Goal: Task Accomplishment & Management: Use online tool/utility

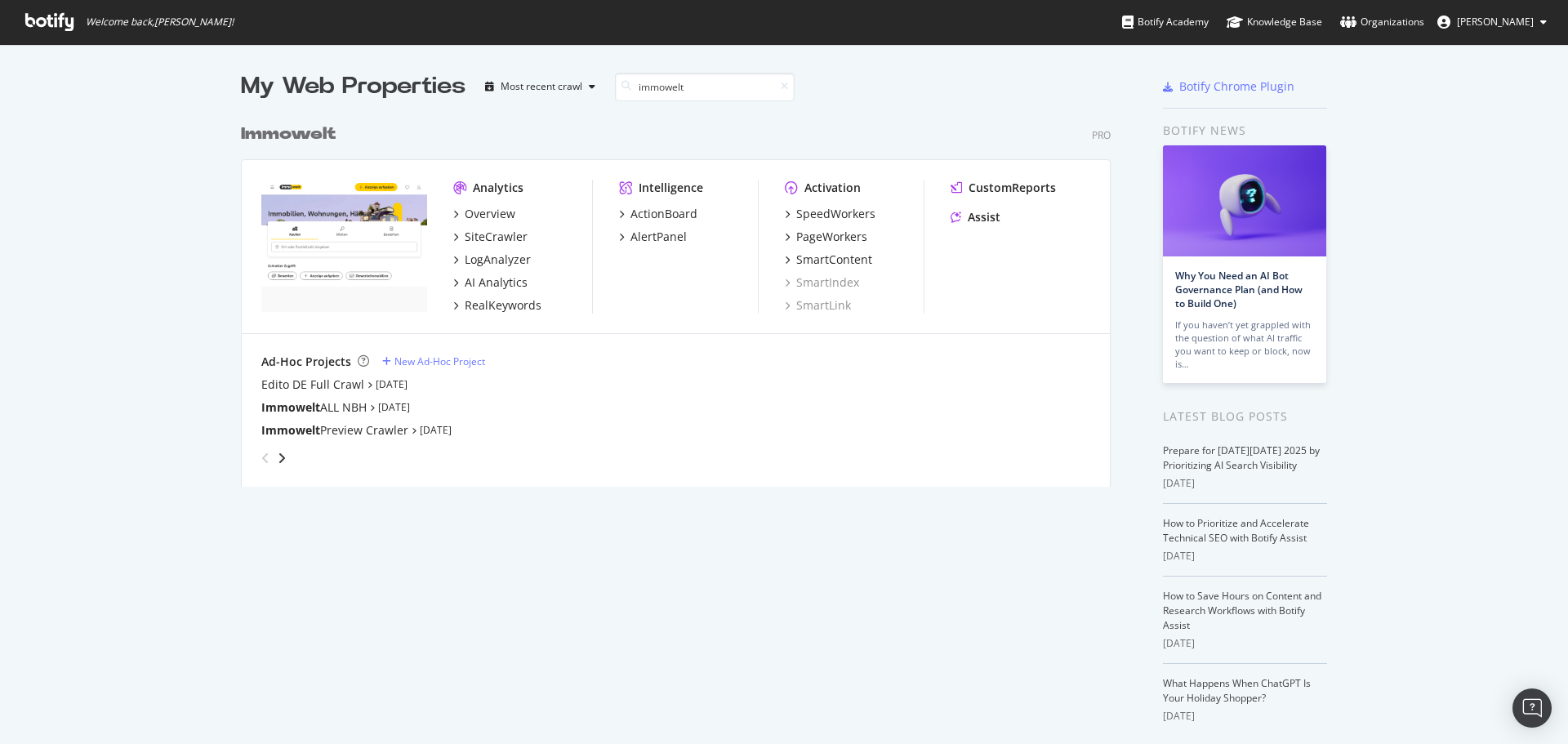
scroll to position [372, 871]
type input "immowelt"
click at [823, 241] on div "PageWorkers" at bounding box center [831, 237] width 71 height 16
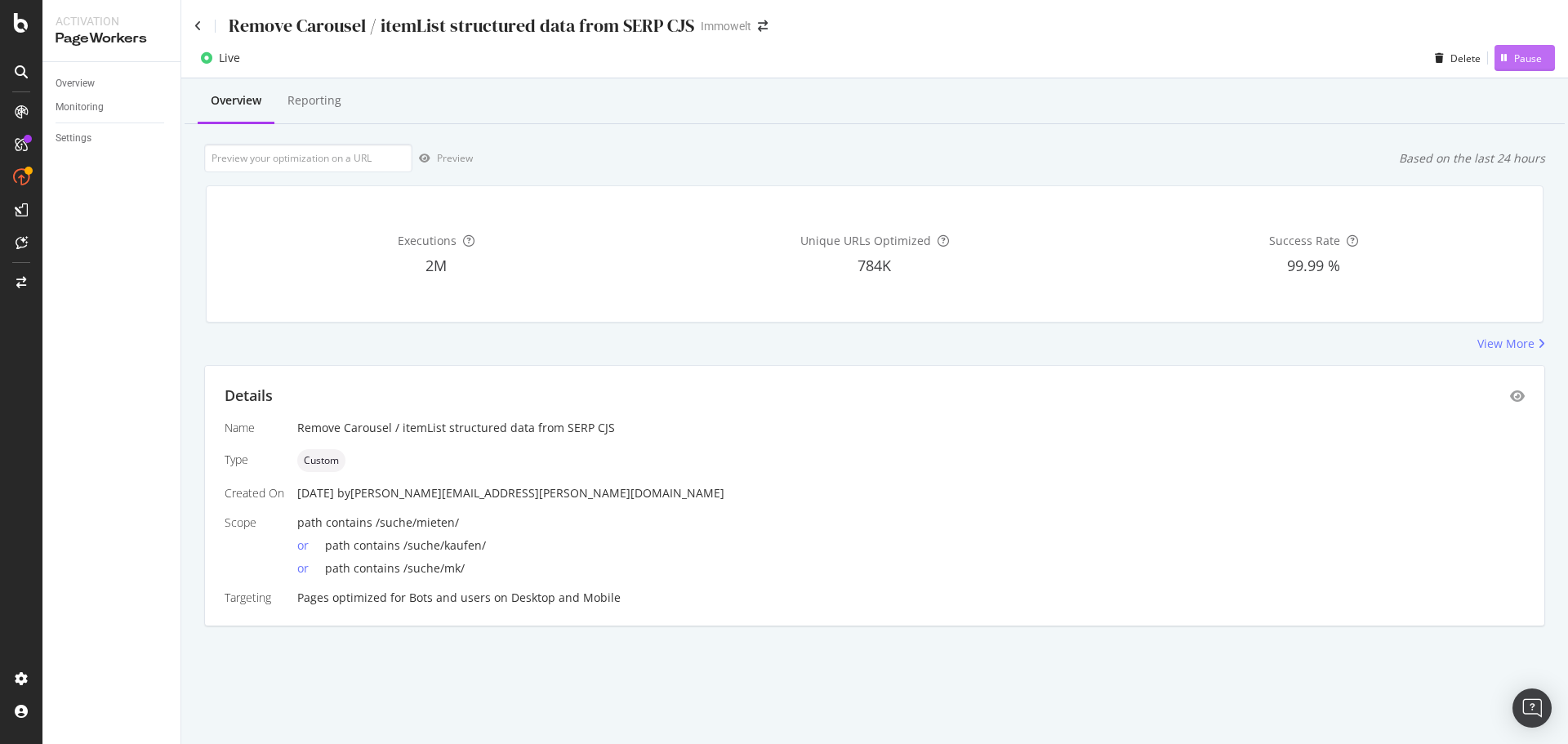
click at [1541, 61] on div "Pause" at bounding box center [1528, 59] width 28 height 14
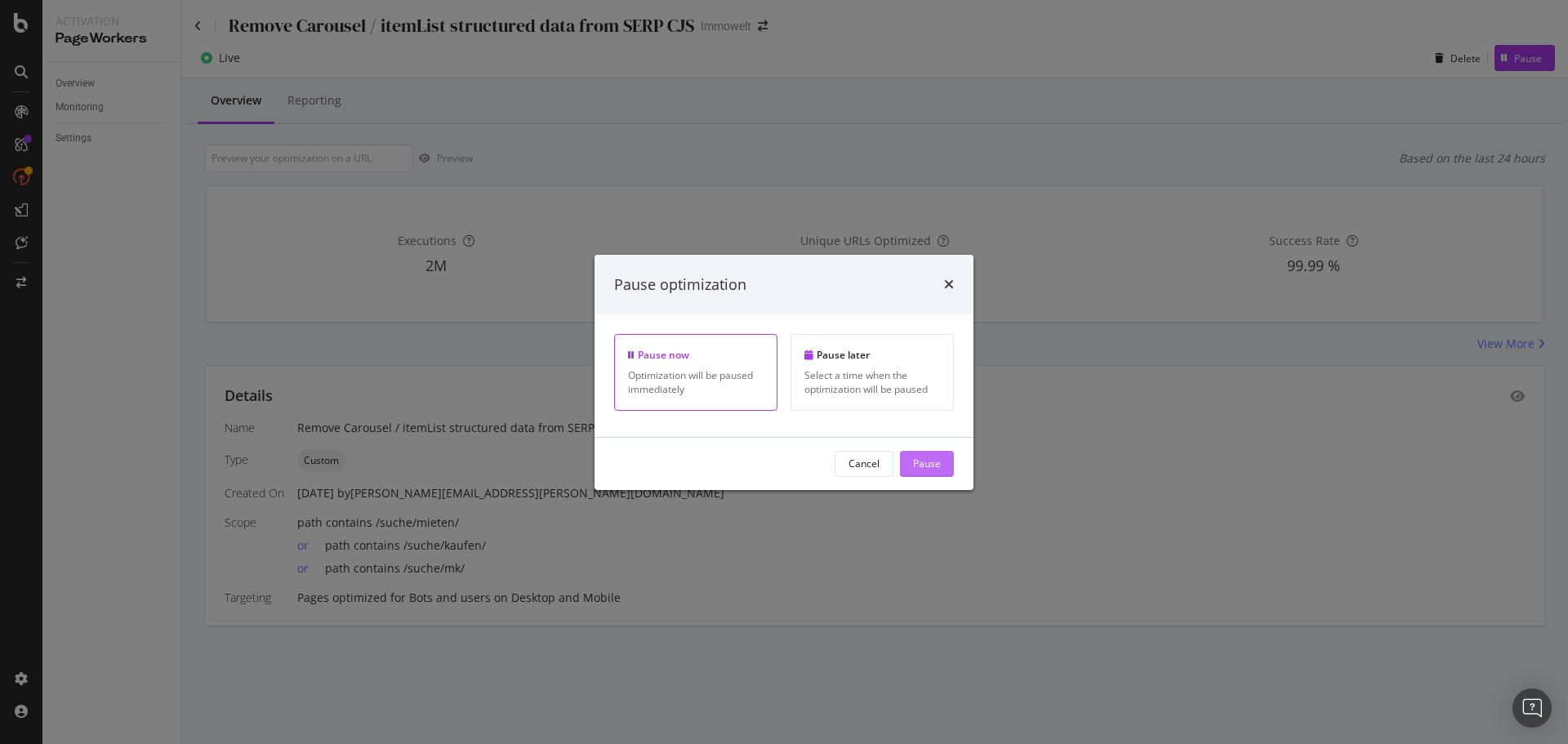
click at [932, 463] on div "Pause" at bounding box center [927, 463] width 28 height 14
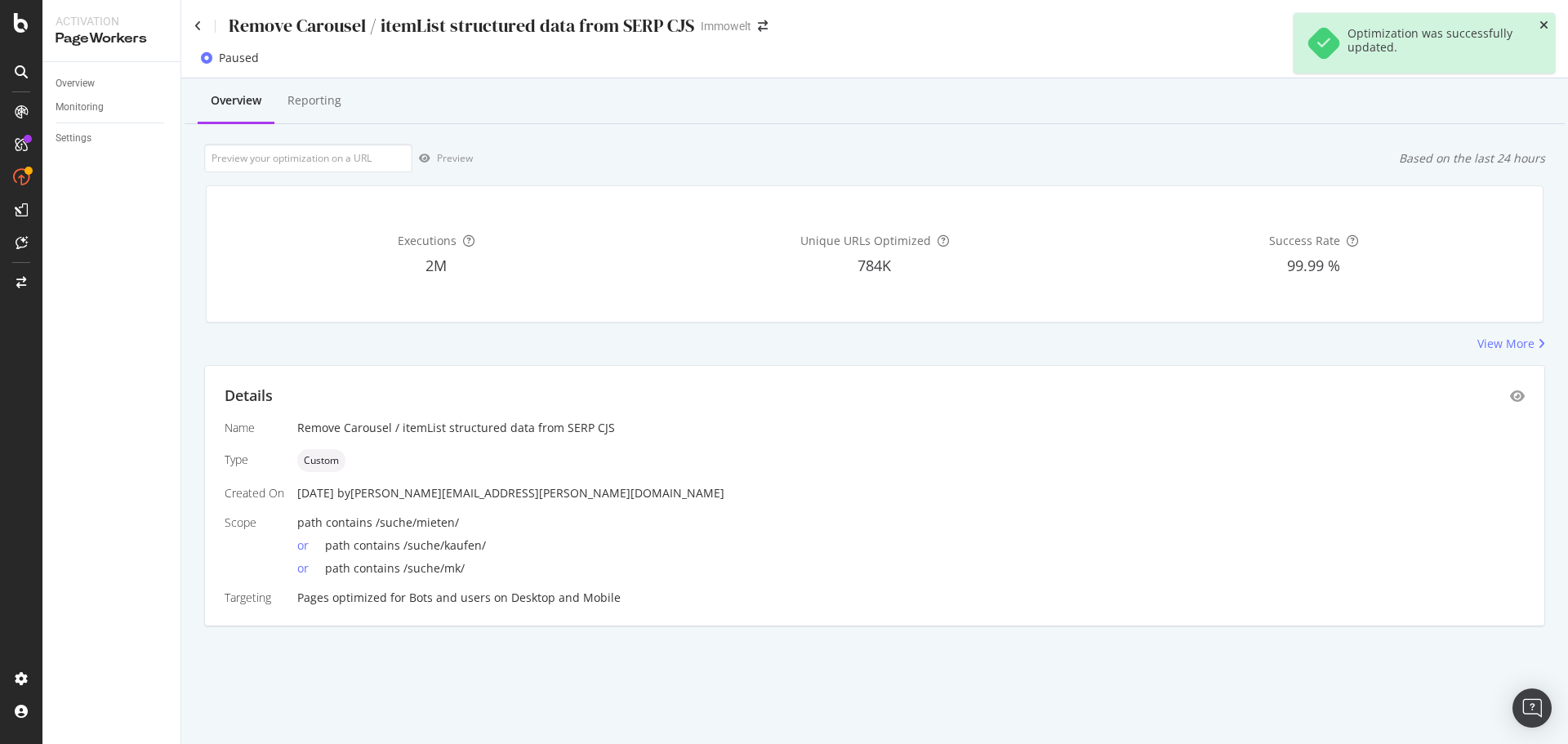
click at [1547, 22] on icon "close toast" at bounding box center [1544, 25] width 9 height 11
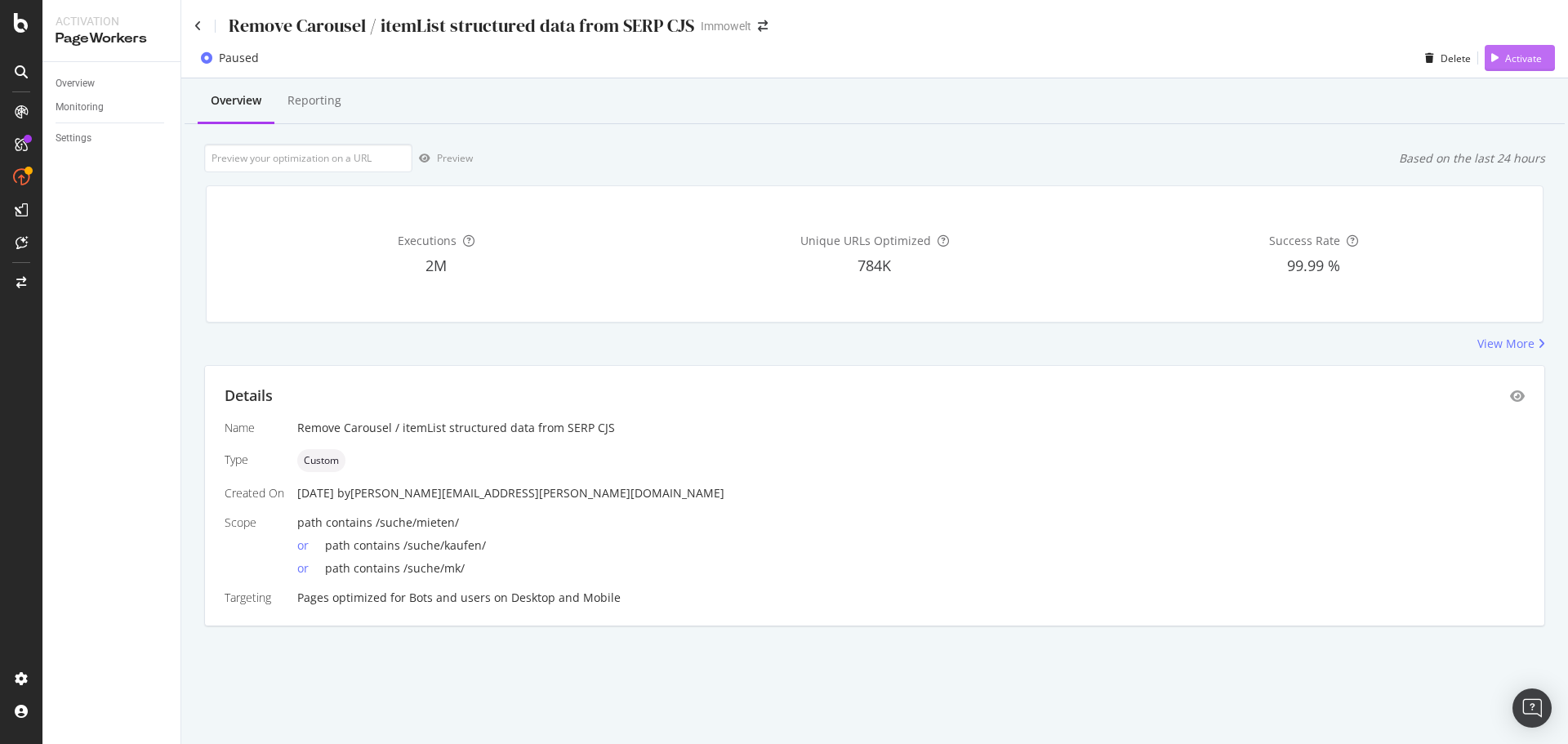
click at [1517, 59] on div "Activate" at bounding box center [1523, 59] width 37 height 14
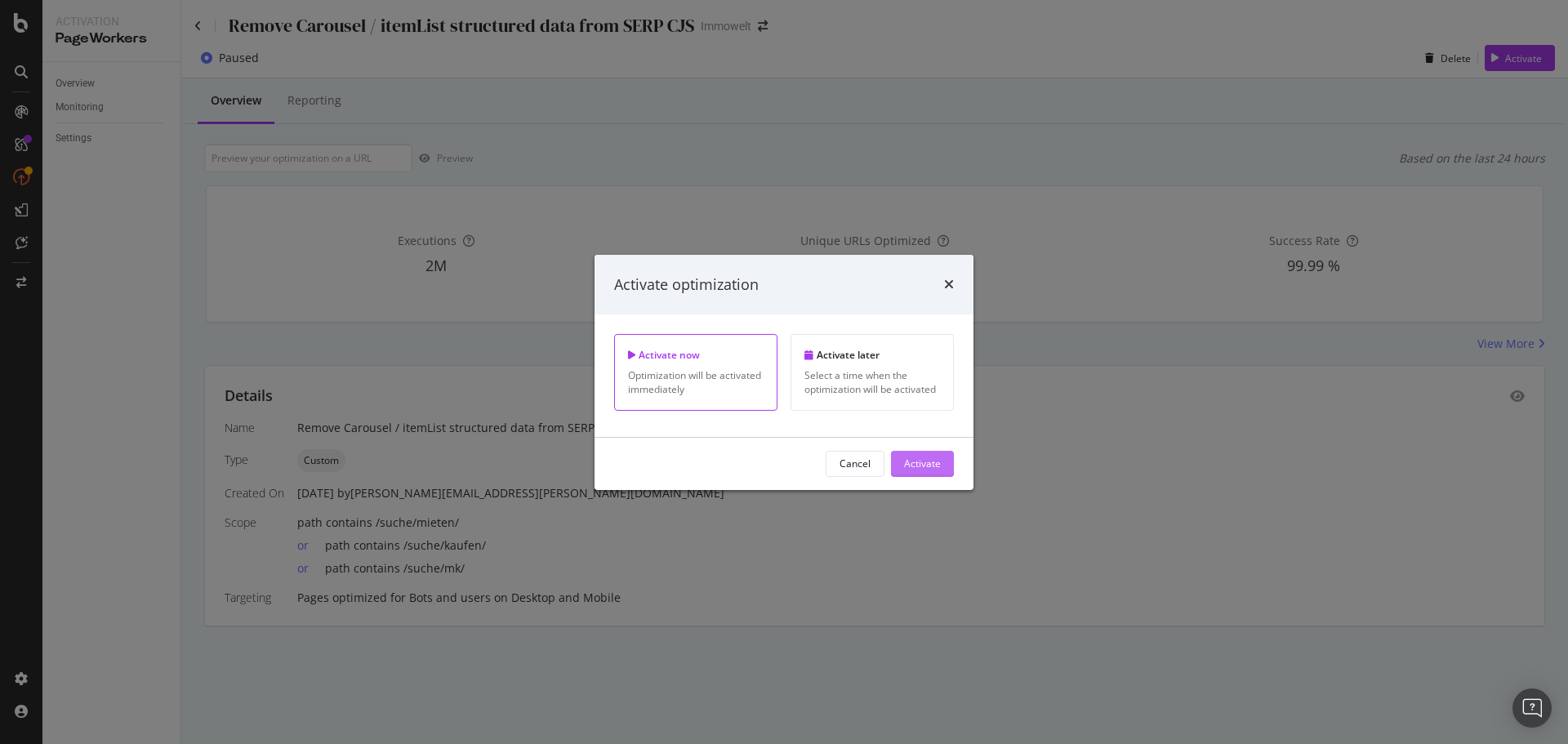
click at [932, 468] on div "Activate" at bounding box center [922, 463] width 37 height 14
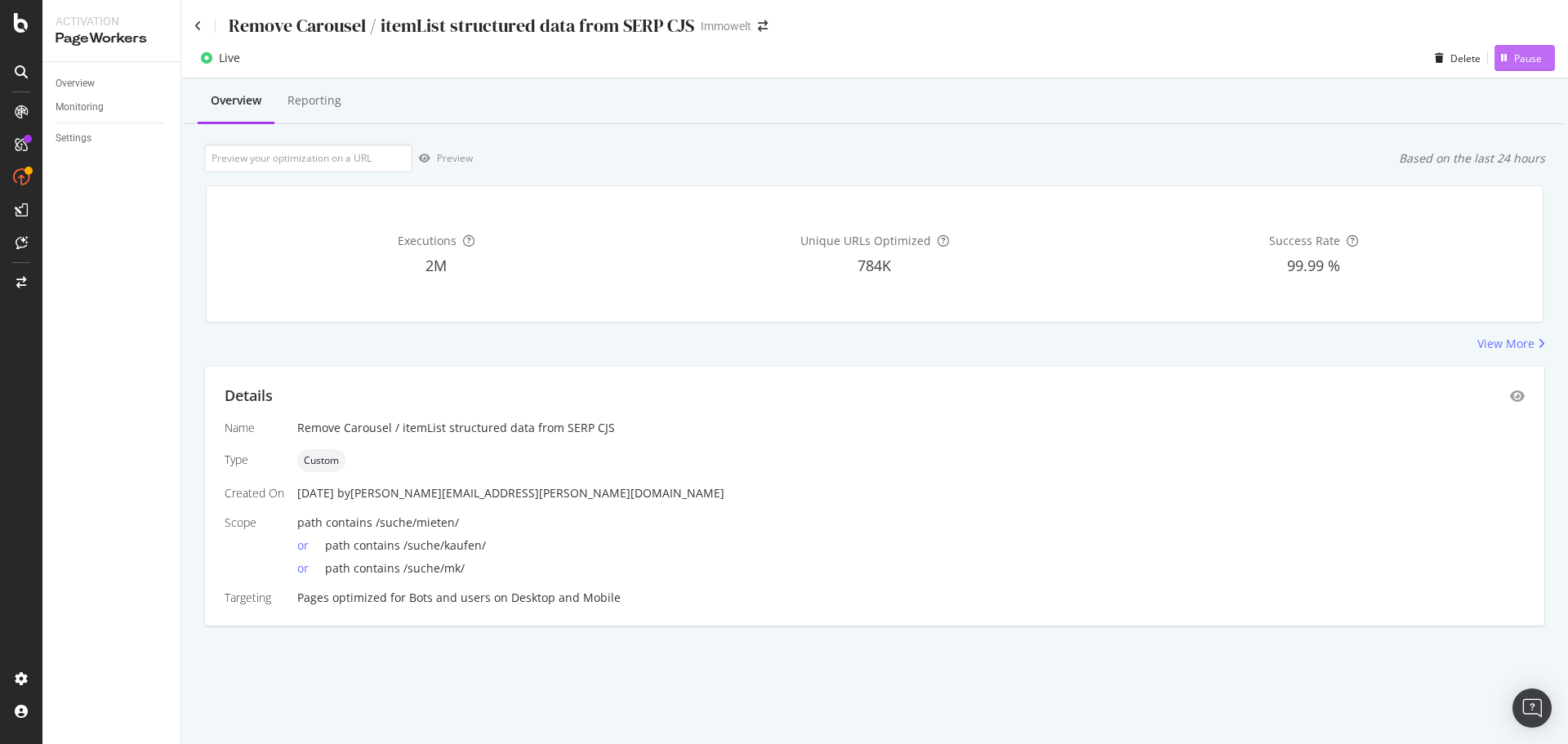
click at [1517, 61] on div "Pause" at bounding box center [1528, 59] width 28 height 14
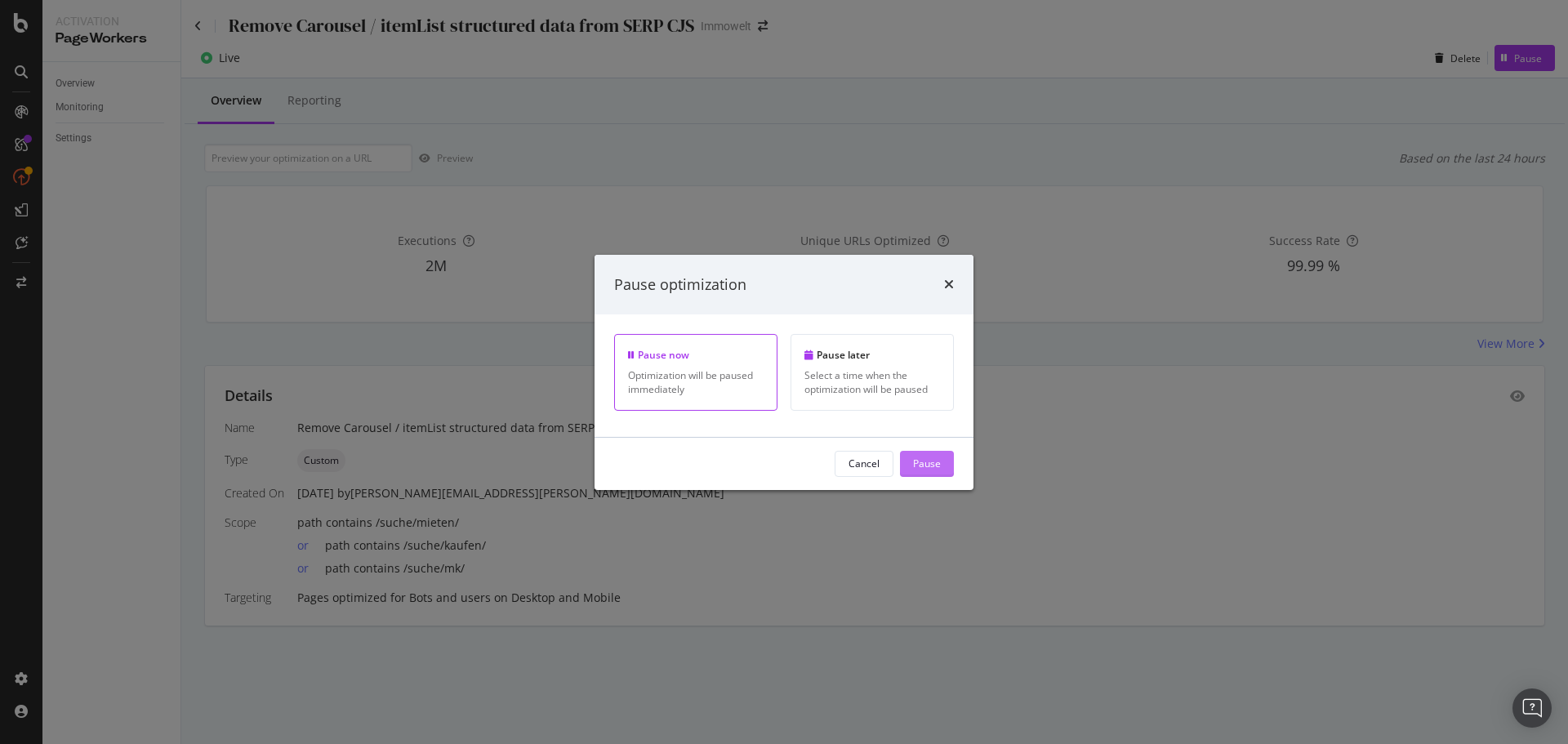
click at [943, 466] on button "Pause" at bounding box center [927, 463] width 54 height 26
